Goal: Register for event/course

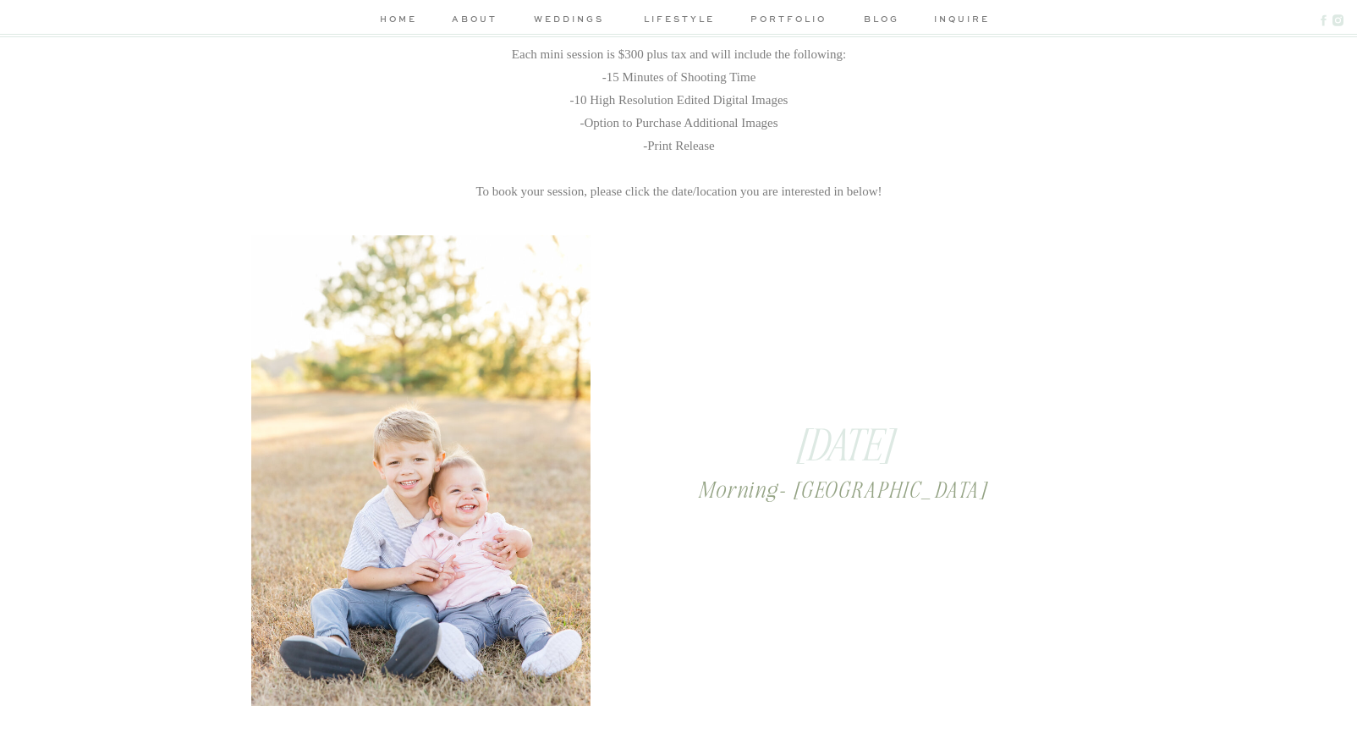
scroll to position [773, 0]
click at [437, 509] on div at bounding box center [420, 469] width 339 height 470
click at [813, 436] on h2 "[DATE]" at bounding box center [843, 445] width 526 height 59
click at [899, 491] on h2 "Morning- [GEOGRAPHIC_DATA]" at bounding box center [843, 522] width 484 height 95
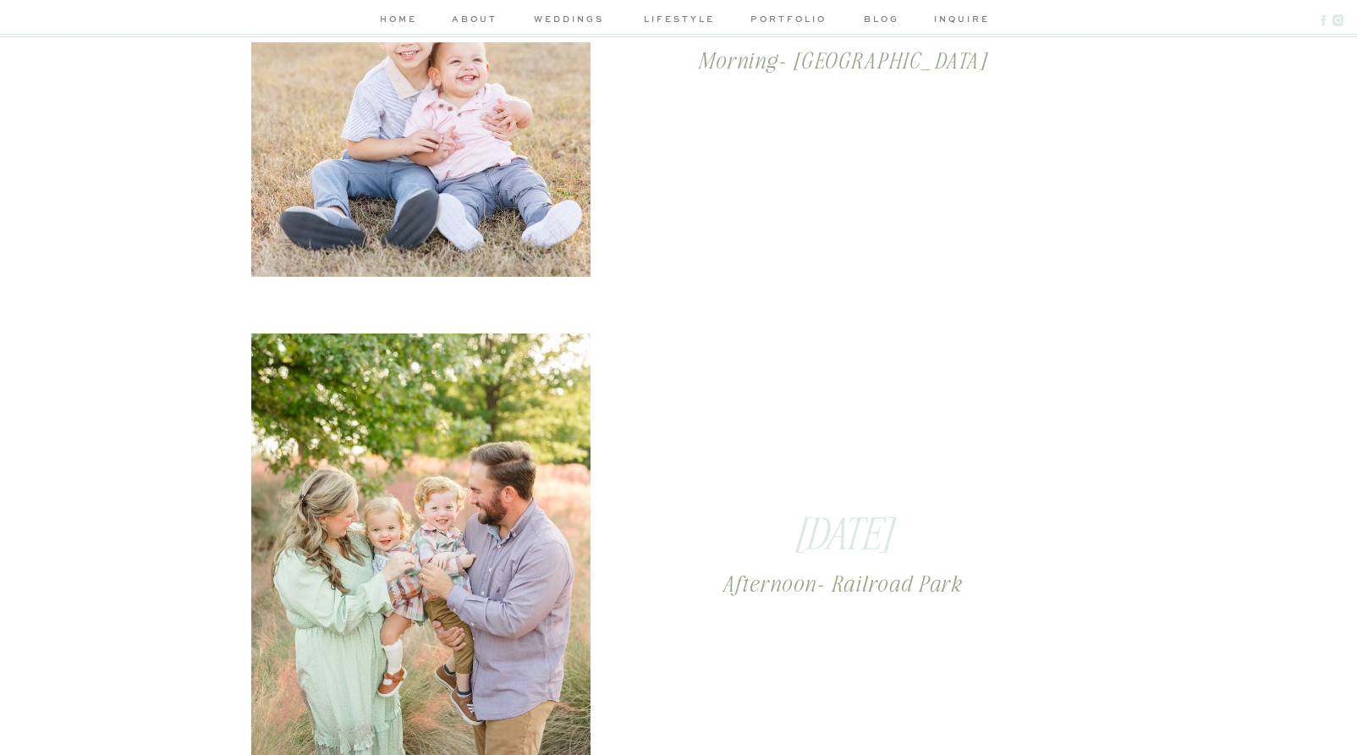
scroll to position [1219, 0]
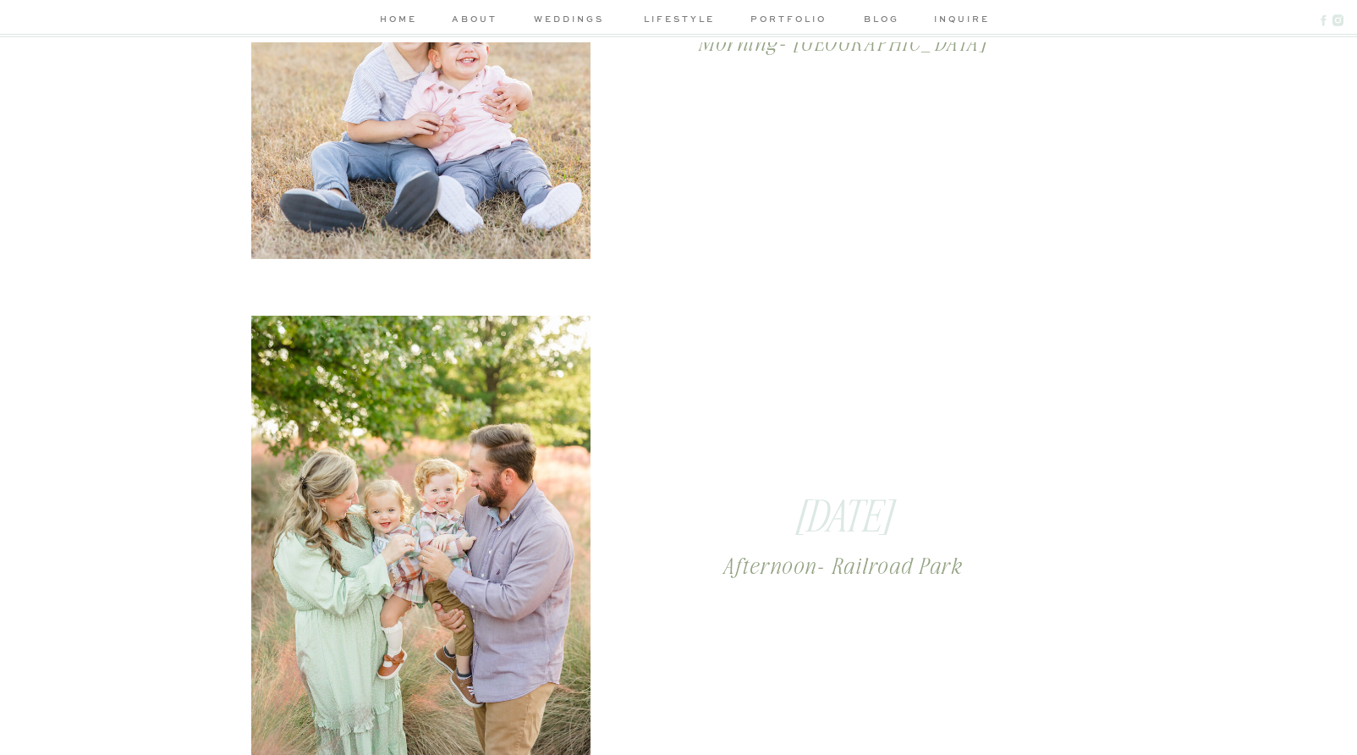
click at [498, 460] on div at bounding box center [420, 551] width 339 height 470
click at [764, 512] on h2 "[DATE]" at bounding box center [842, 517] width 528 height 58
click at [790, 561] on h2 "Afternoon- Railroad Park" at bounding box center [841, 596] width 501 height 89
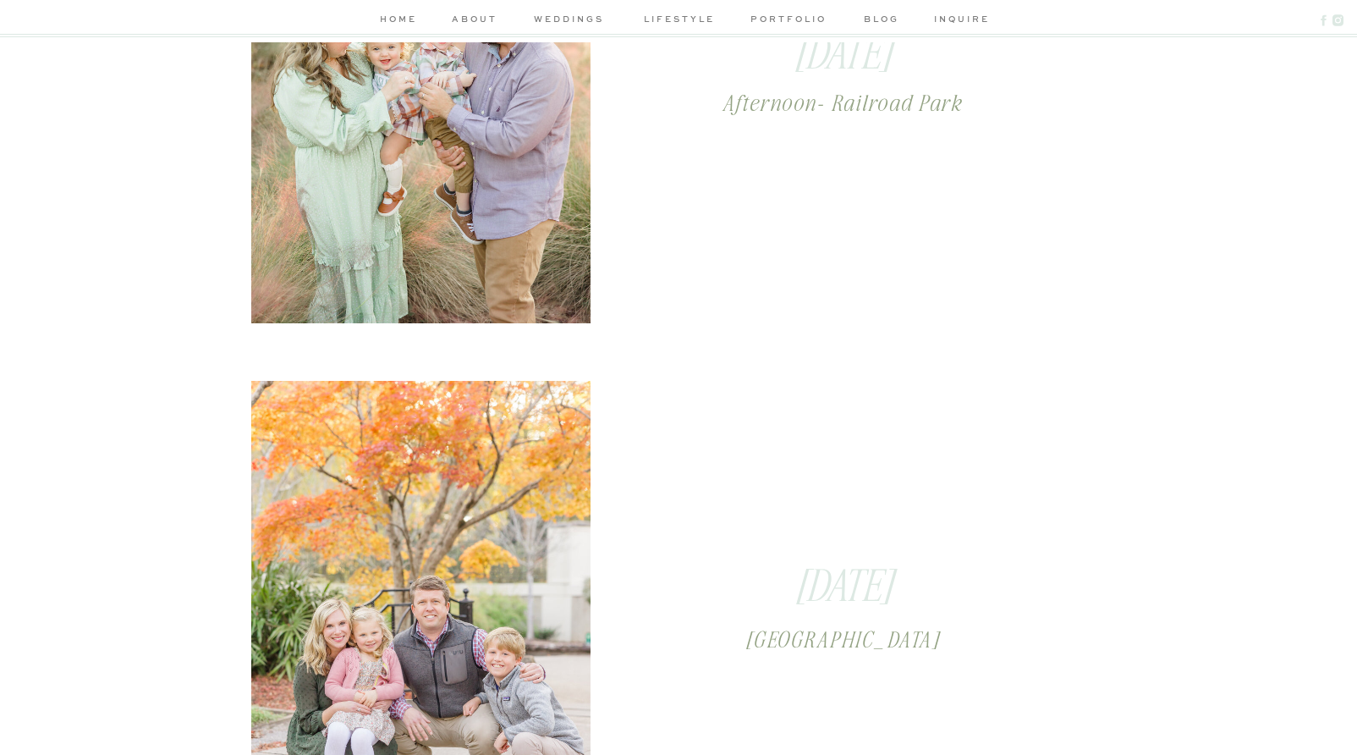
scroll to position [1704, 0]
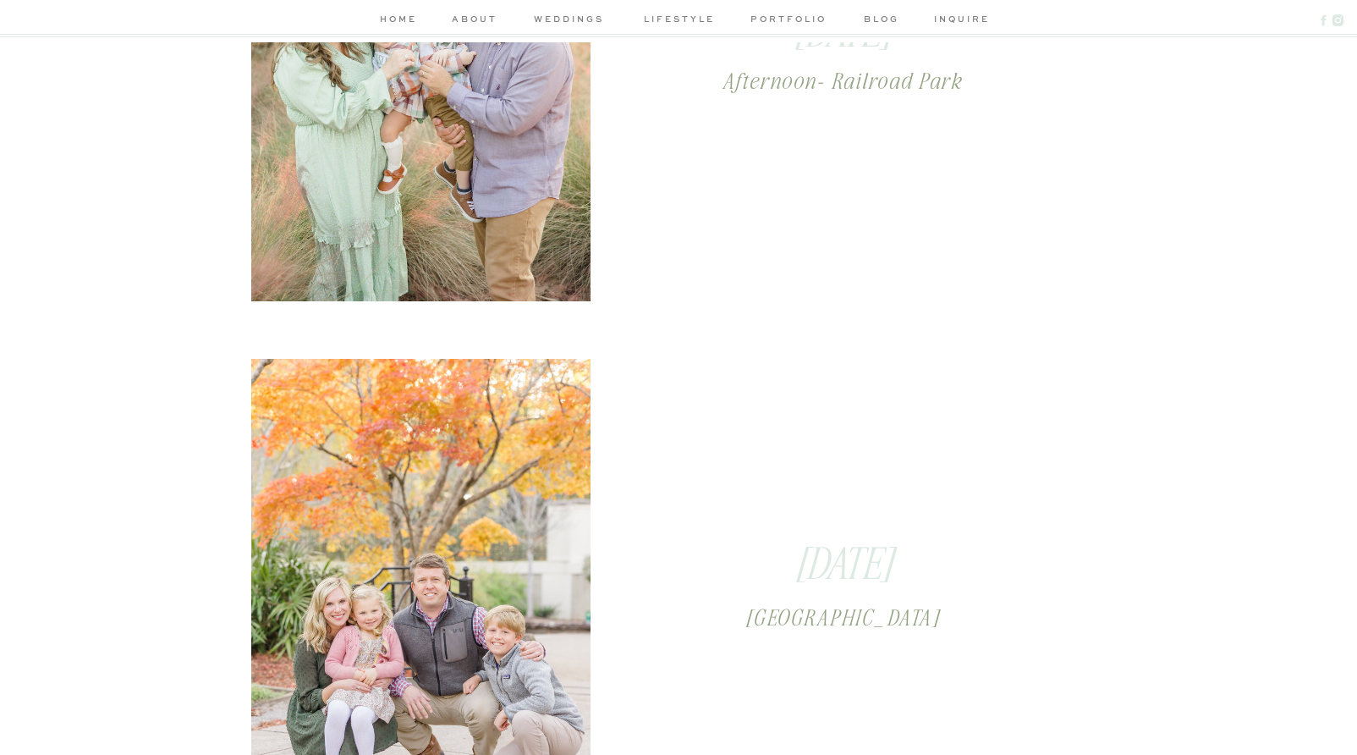
click at [482, 553] on div at bounding box center [420, 594] width 339 height 470
click at [757, 611] on h2 "[GEOGRAPHIC_DATA]" at bounding box center [843, 631] width 484 height 56
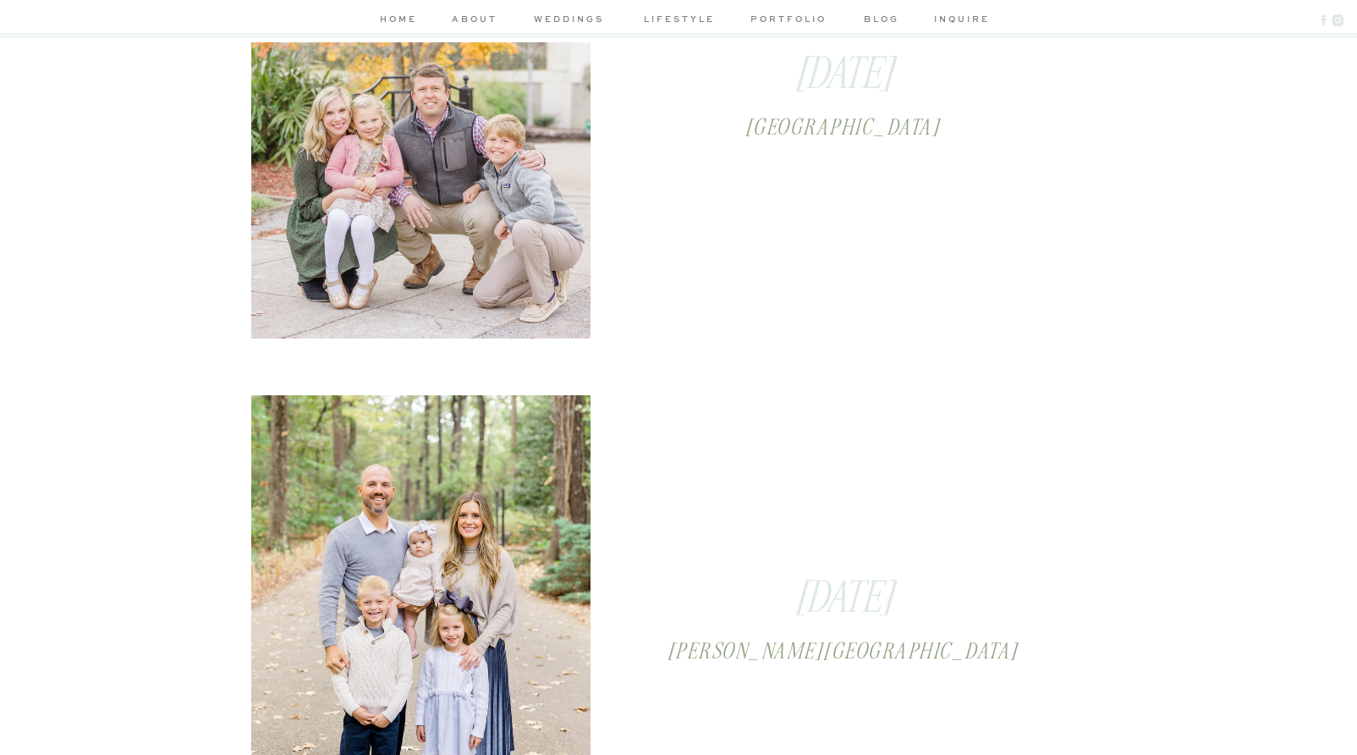
scroll to position [2257, 0]
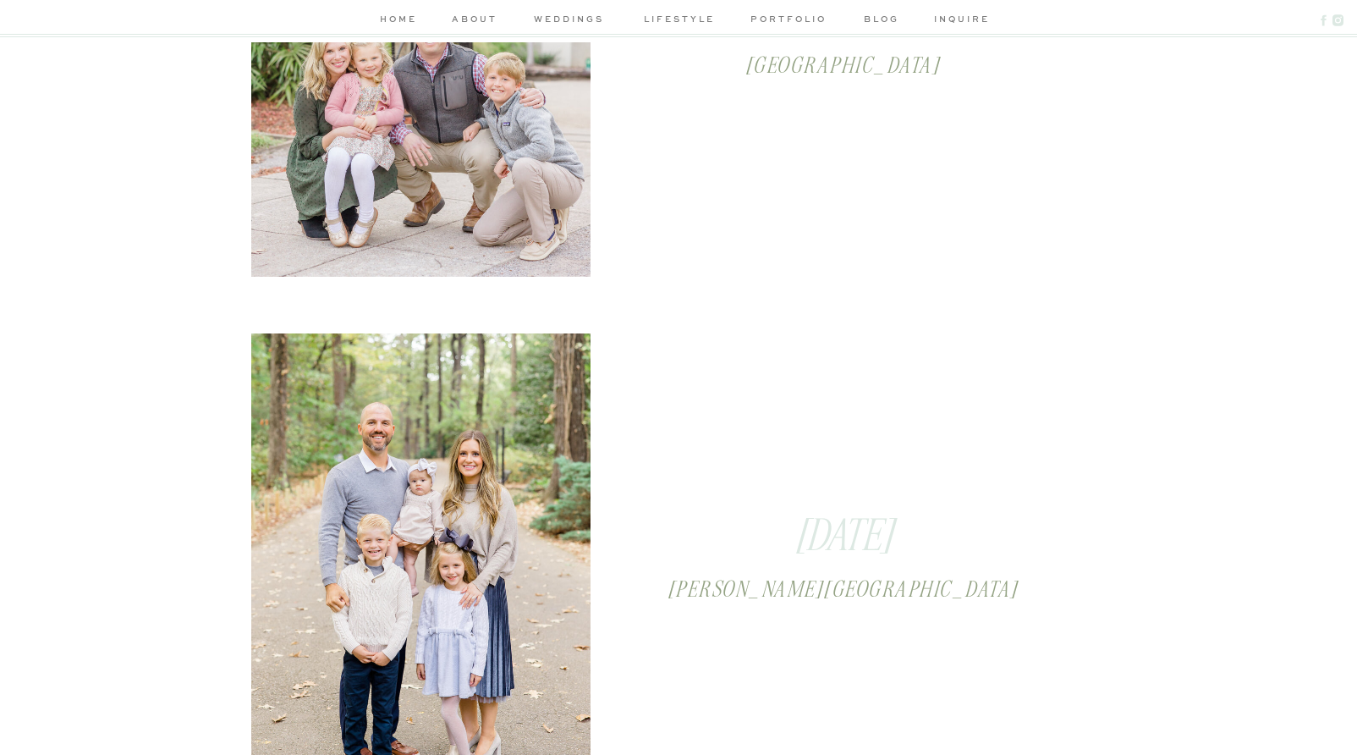
click at [519, 520] on div at bounding box center [420, 568] width 339 height 470
click at [803, 544] on h2 "[DATE]" at bounding box center [843, 536] width 528 height 58
click at [811, 592] on h2 "[PERSON_NAME][GEOGRAPHIC_DATA]" at bounding box center [843, 603] width 484 height 56
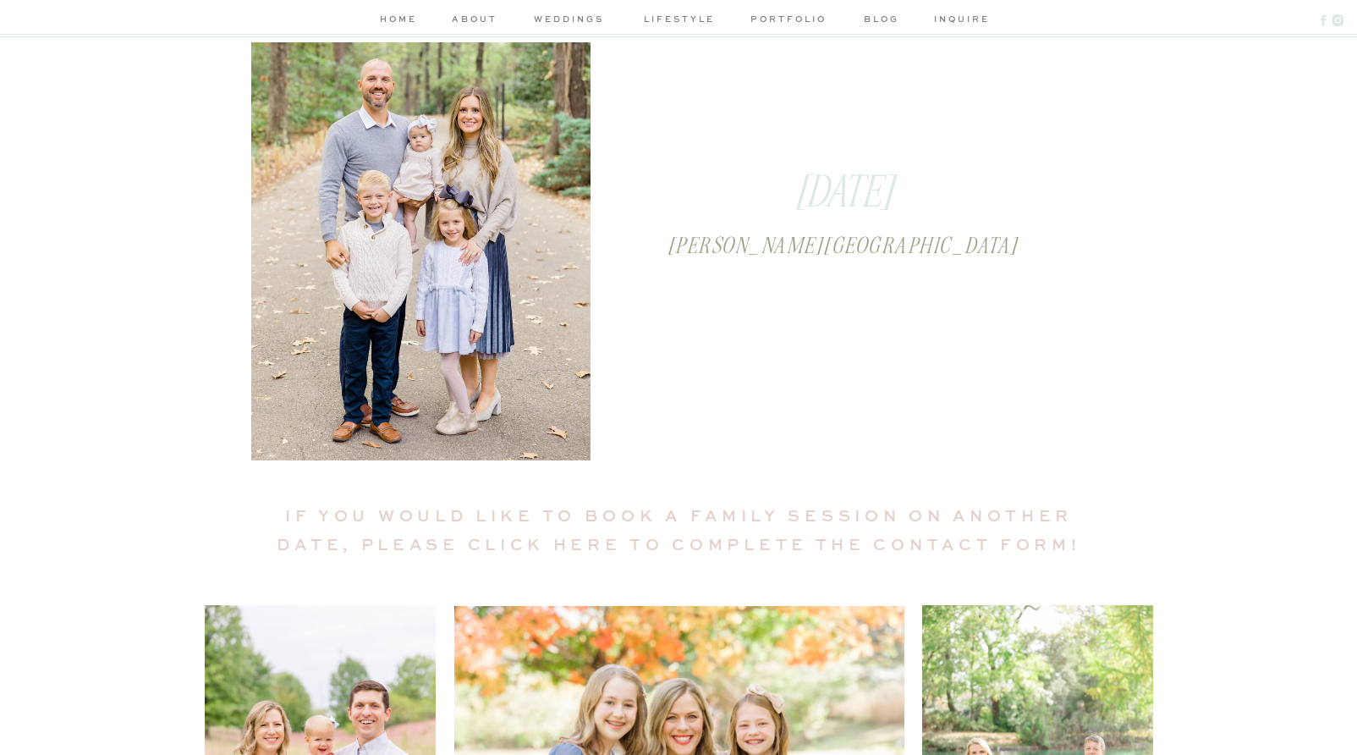
click at [544, 399] on div at bounding box center [420, 225] width 339 height 470
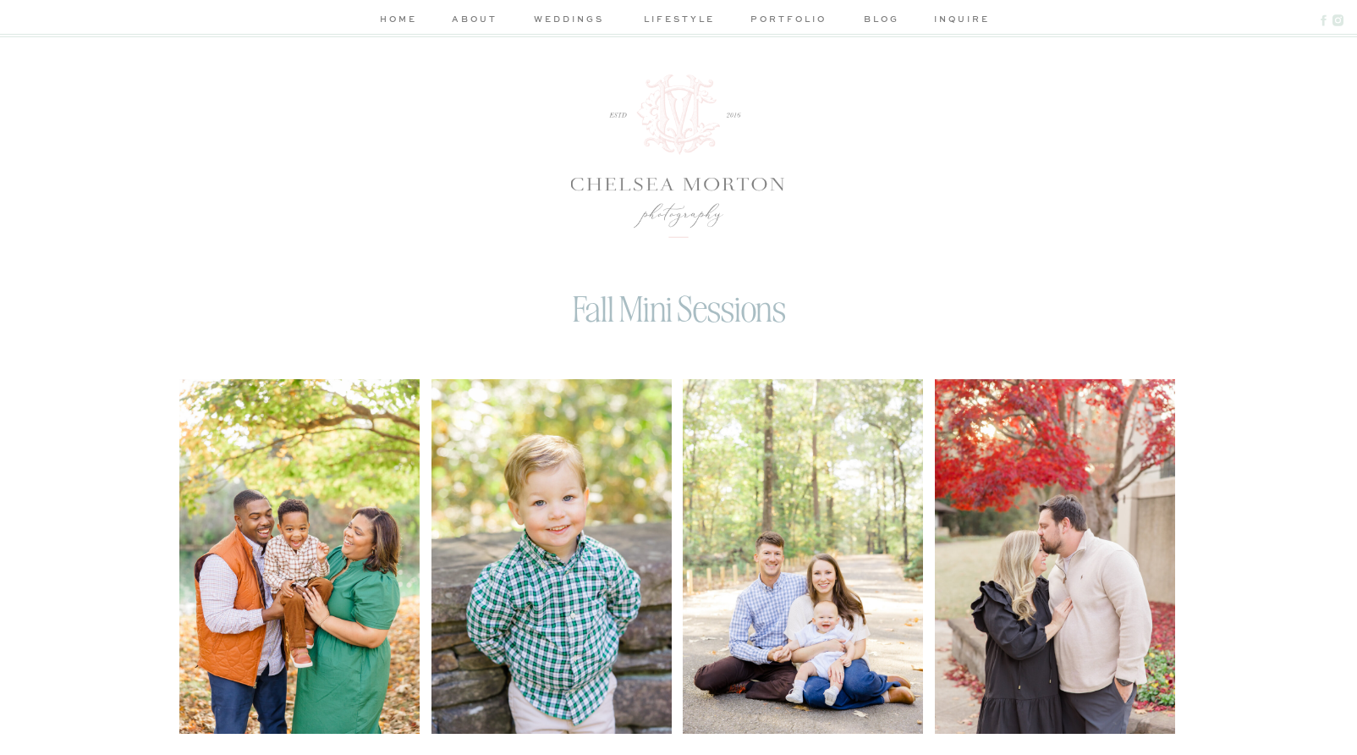
scroll to position [0, 0]
